Goal: Task Accomplishment & Management: Use online tool/utility

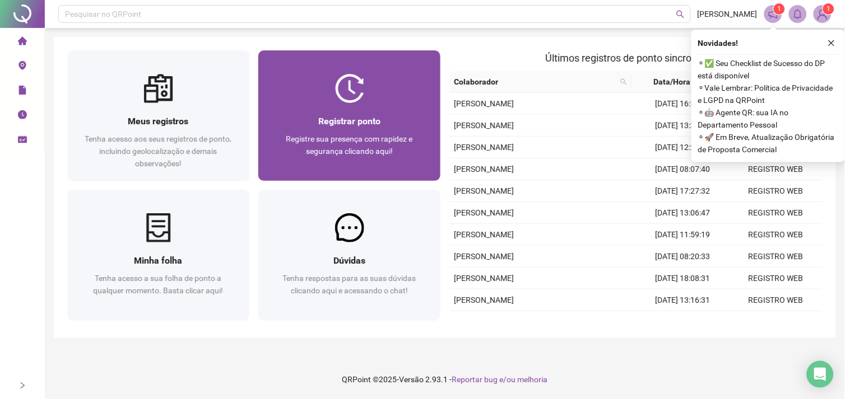
click at [353, 150] on span "Registre sua presença com rapidez e segurança clicando aqui!" at bounding box center [349, 144] width 127 height 21
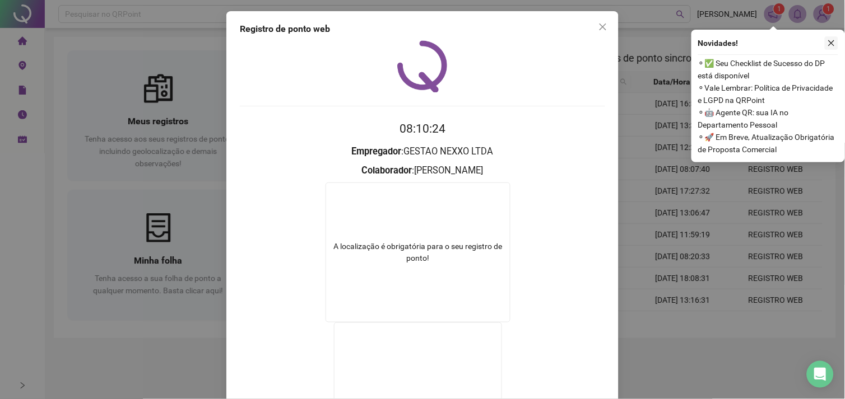
click at [826, 45] on button "button" at bounding box center [830, 42] width 13 height 13
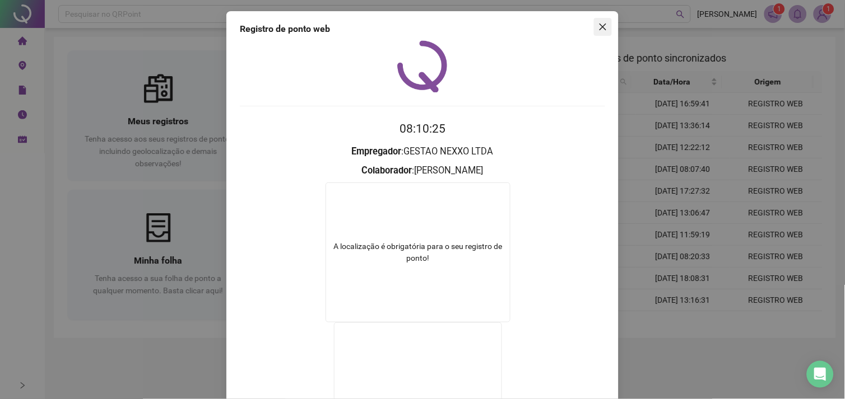
click at [598, 31] on button "Close" at bounding box center [603, 27] width 18 height 18
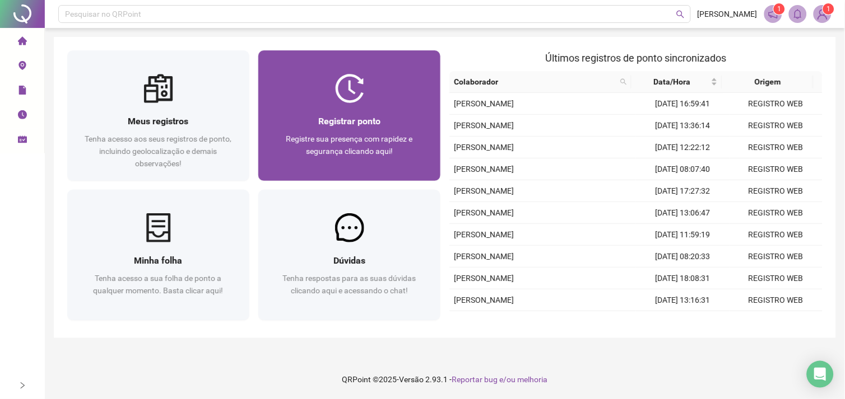
click at [361, 147] on span "Registre sua presença com rapidez e segurança clicando aqui!" at bounding box center [349, 144] width 127 height 21
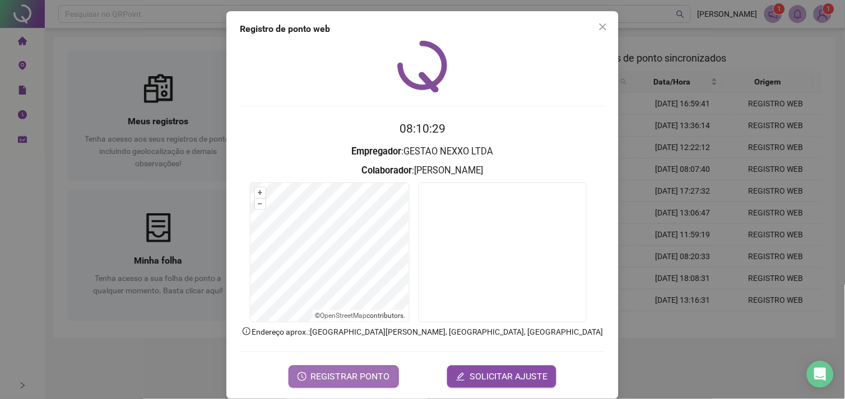
click at [334, 366] on button "REGISTRAR PONTO" at bounding box center [343, 377] width 110 height 22
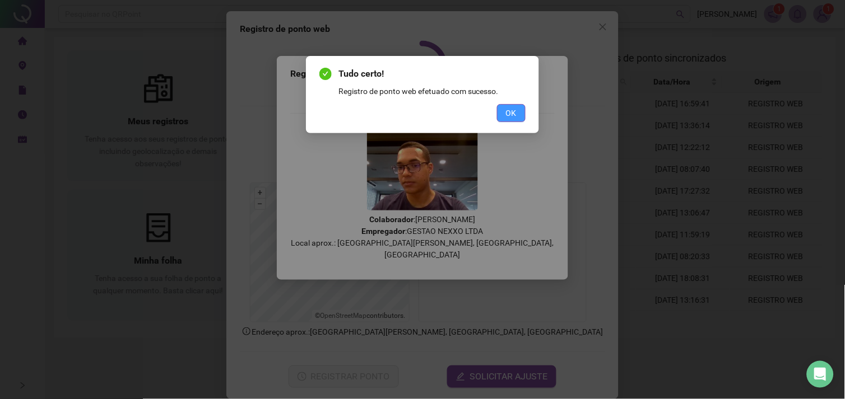
click at [510, 116] on span "OK" at bounding box center [511, 113] width 11 height 12
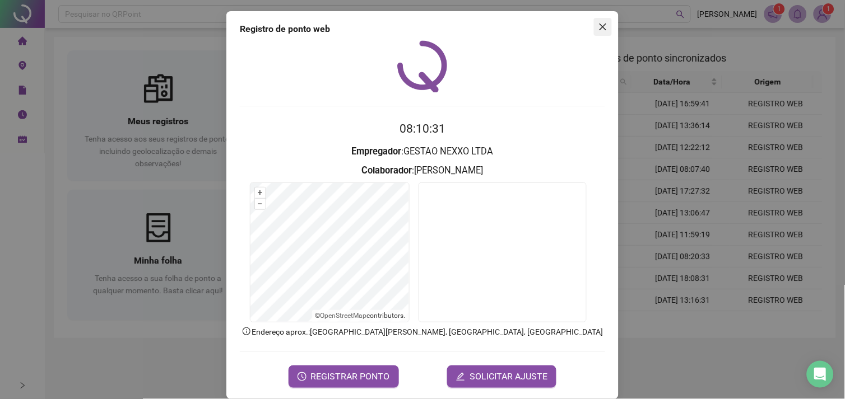
click at [599, 26] on icon "close" at bounding box center [602, 27] width 7 height 7
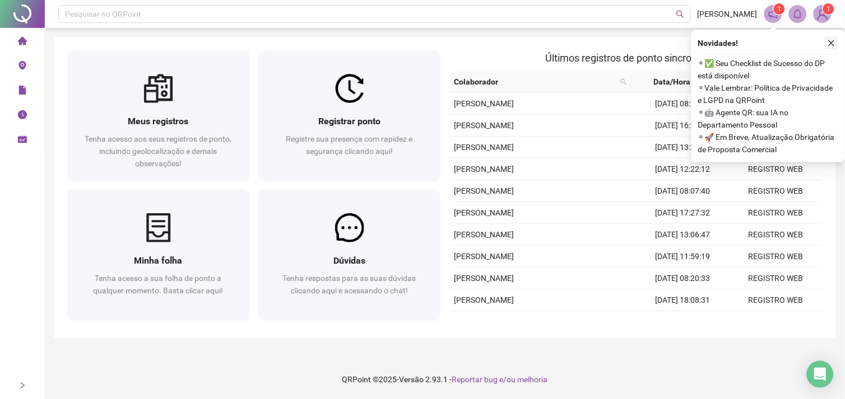
click at [830, 40] on icon "close" at bounding box center [831, 43] width 8 height 8
